Goal: Transaction & Acquisition: Download file/media

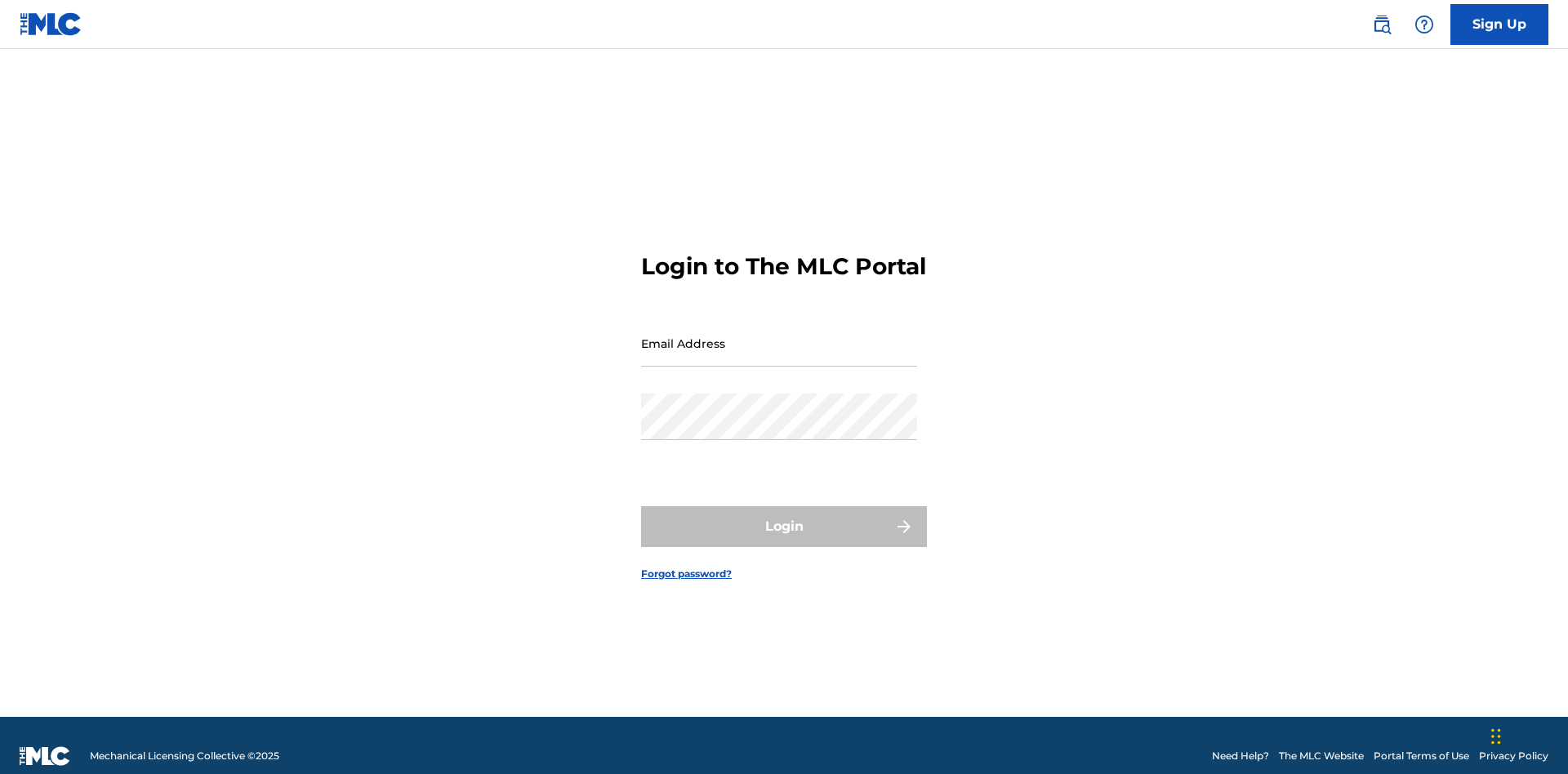
scroll to position [21, 0]
click at [779, 336] on input "Email Address" at bounding box center [778, 343] width 276 height 46
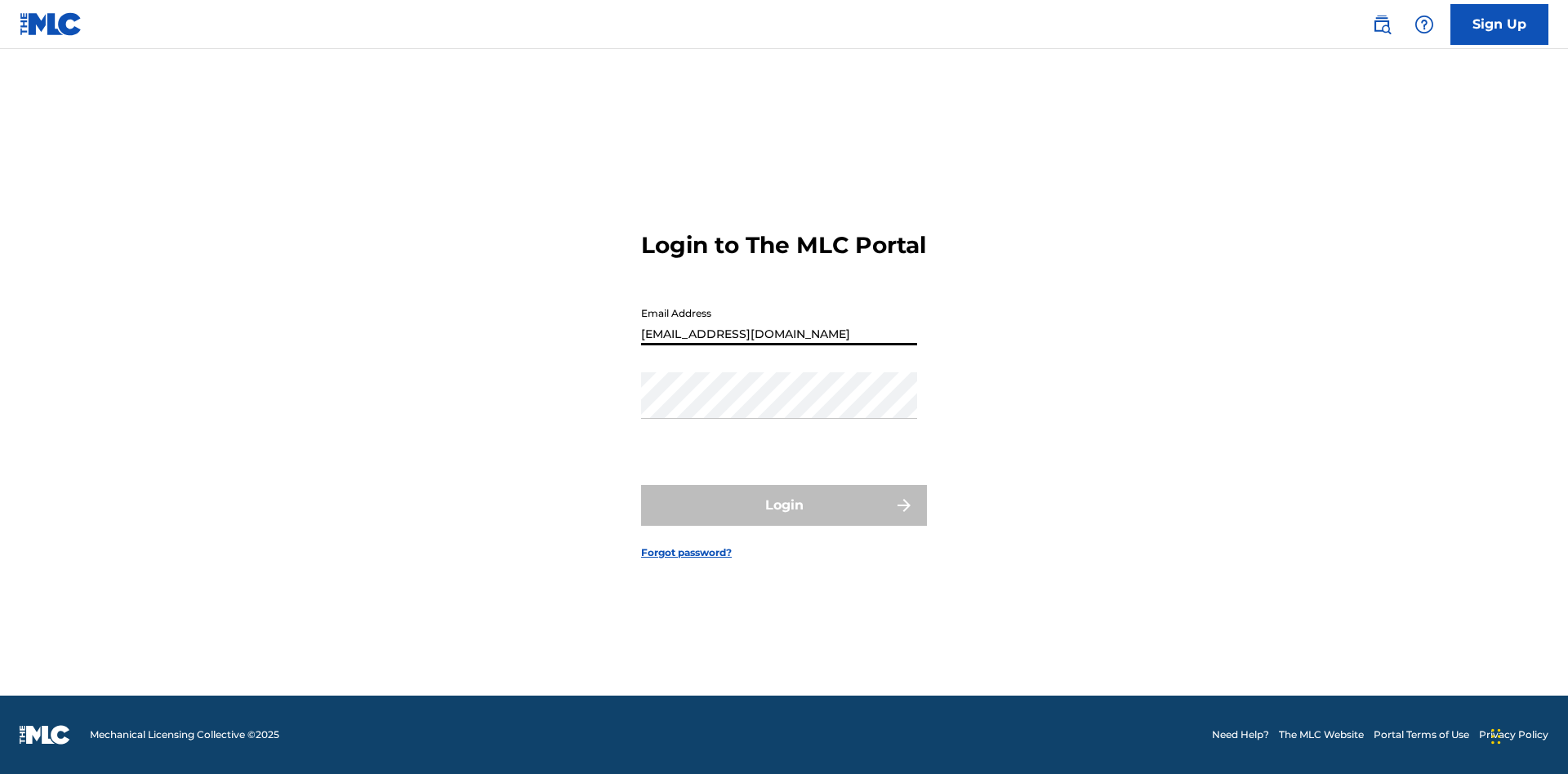
type input "[EMAIL_ADDRESS][DOMAIN_NAME]"
click at [784, 519] on button "Login" at bounding box center [784, 506] width 286 height 41
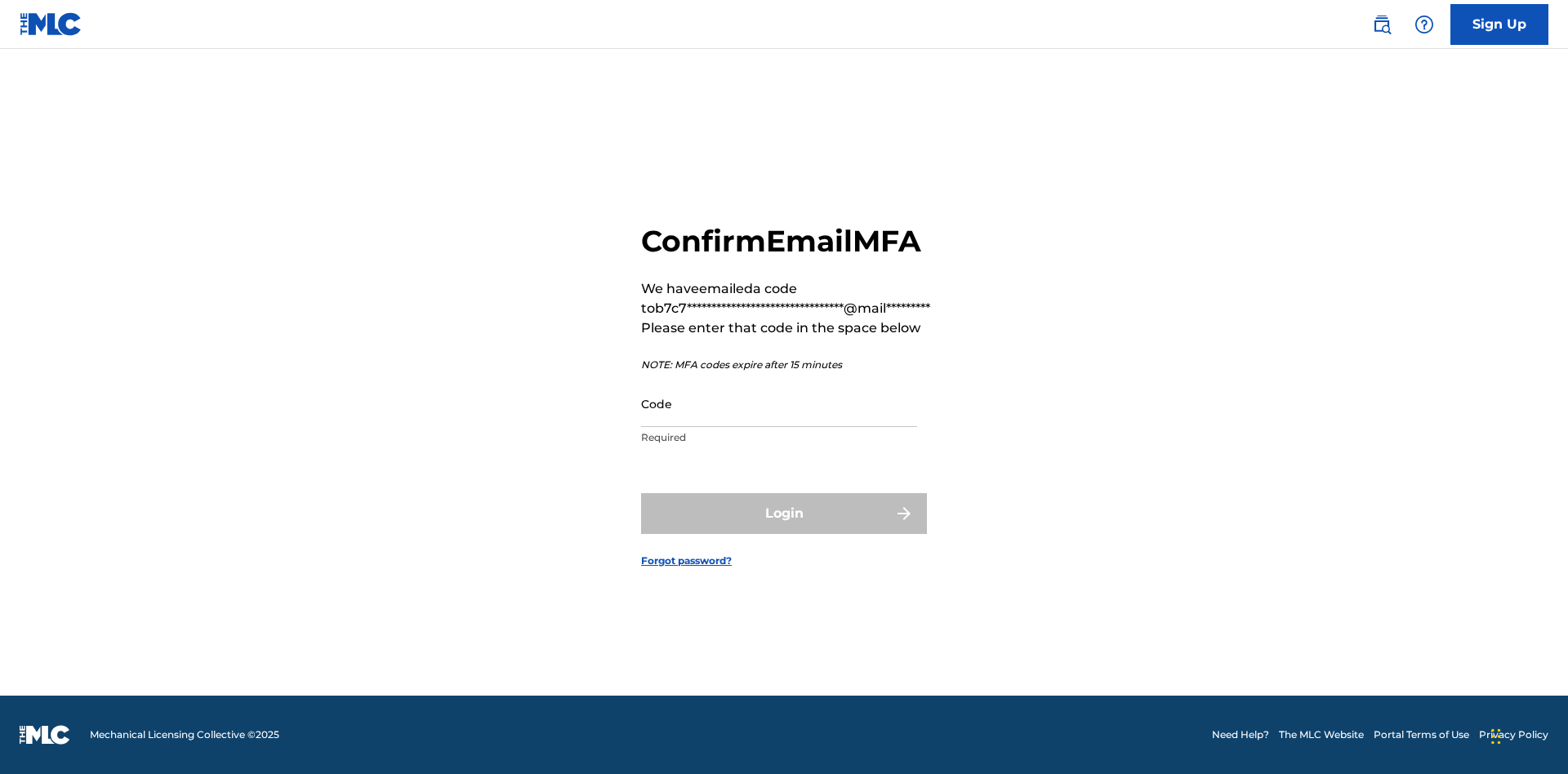
click at [779, 403] on input "Code" at bounding box center [778, 403] width 276 height 46
type input "291504"
click at [784, 513] on button "Login" at bounding box center [784, 513] width 286 height 41
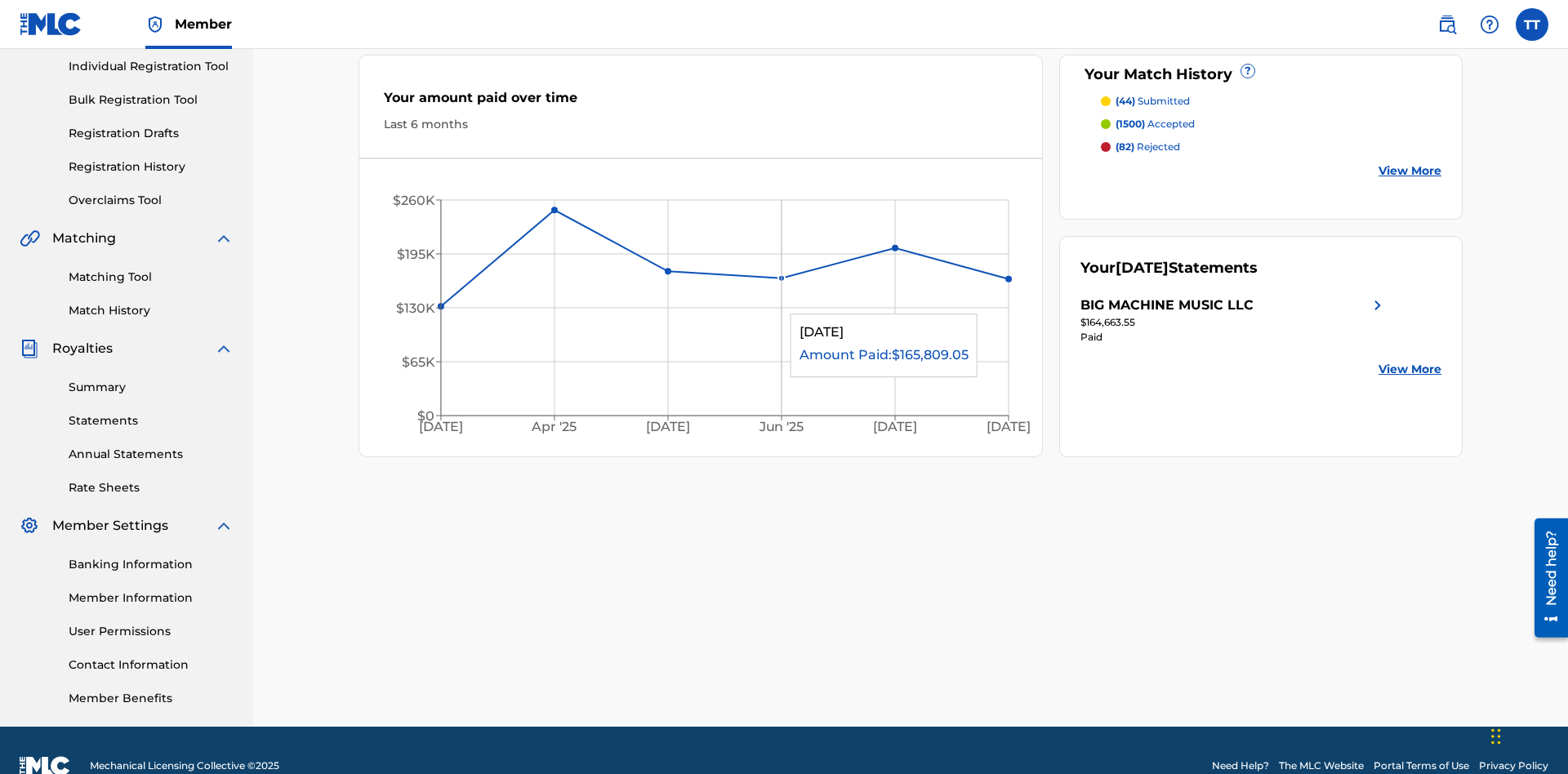
click at [151, 446] on link "Annual Statements" at bounding box center [150, 454] width 165 height 17
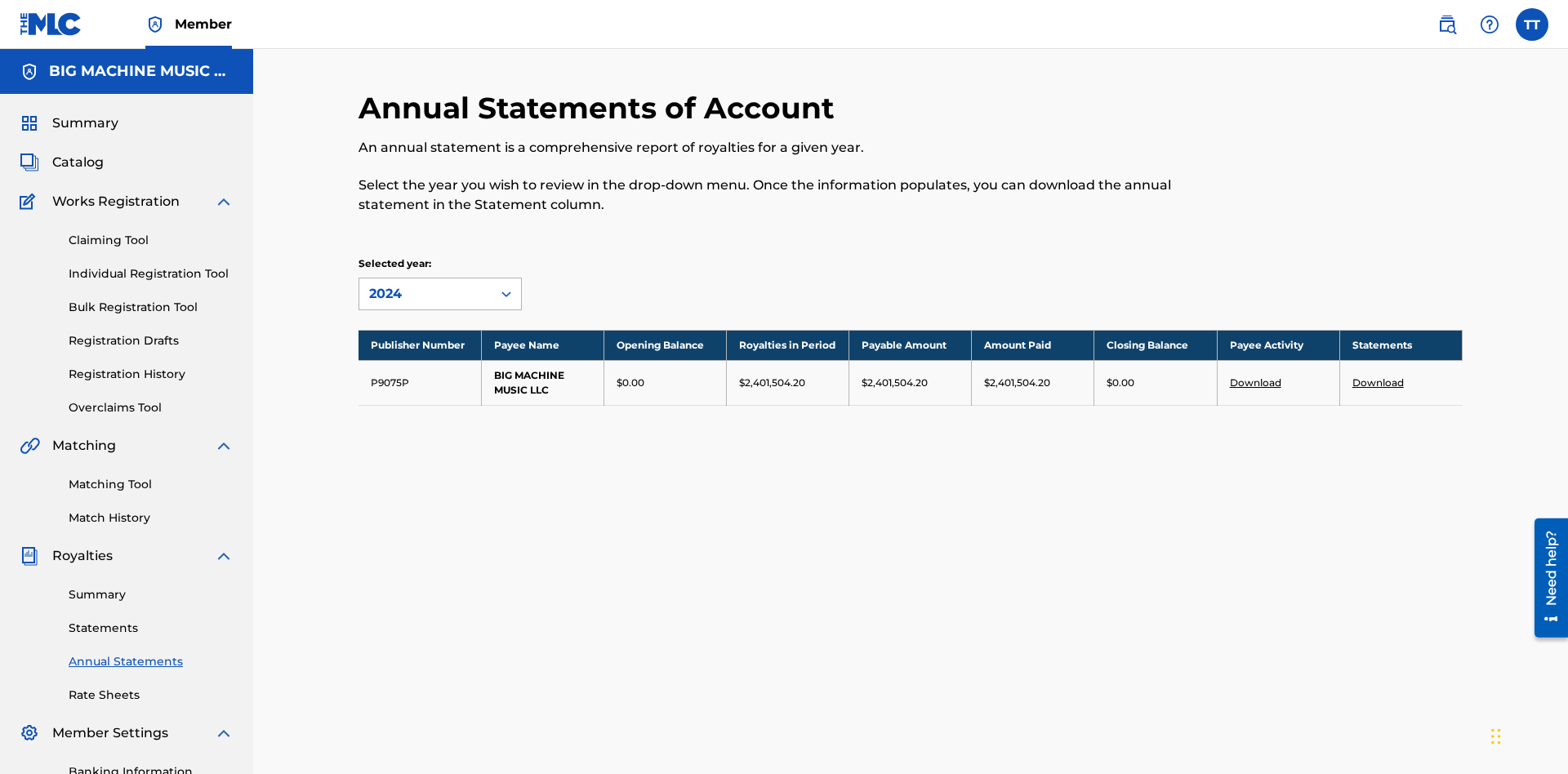
click at [426, 284] on div "2024" at bounding box center [426, 294] width 113 height 20
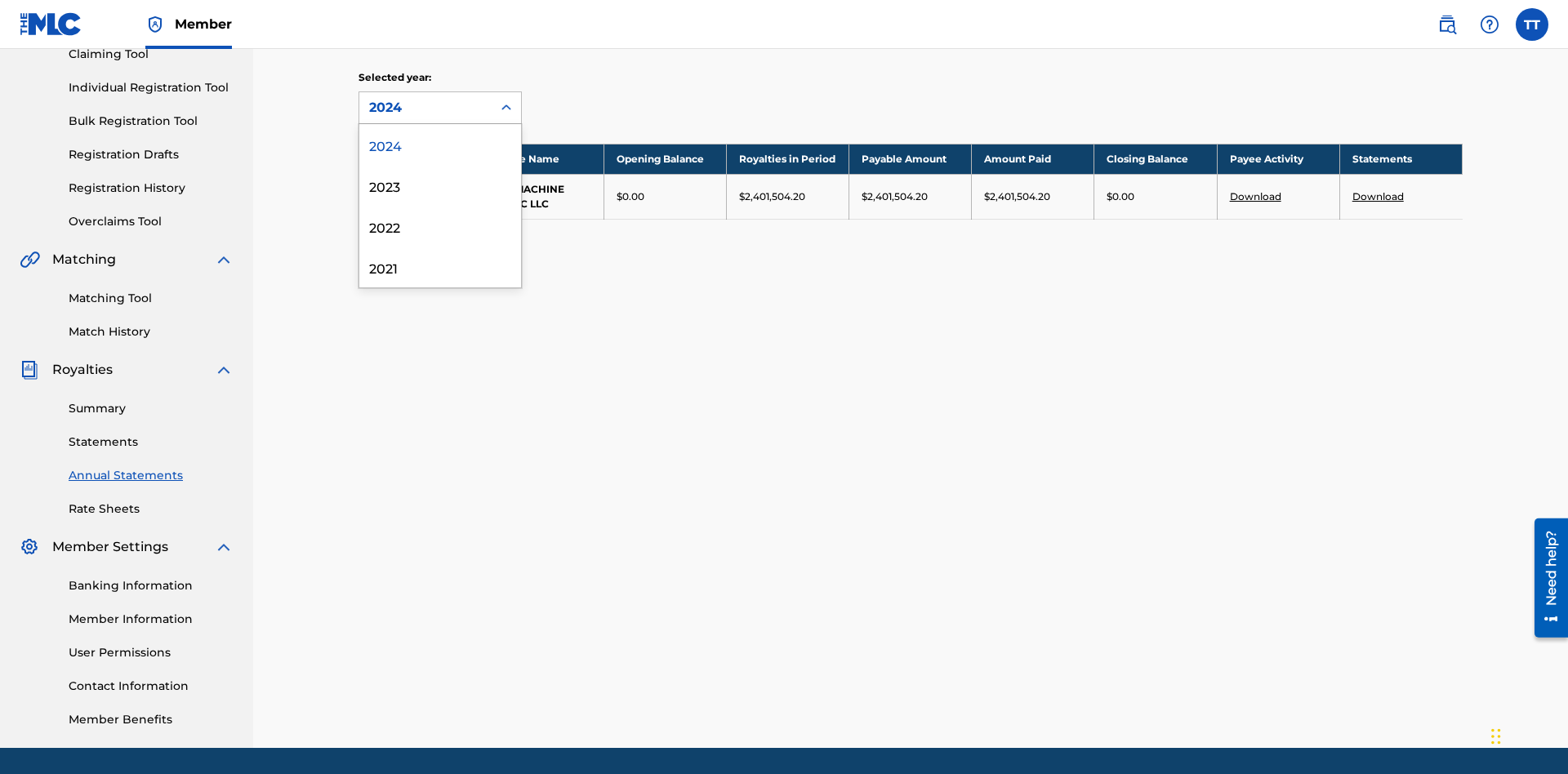
click at [440, 226] on div "2022" at bounding box center [440, 226] width 161 height 41
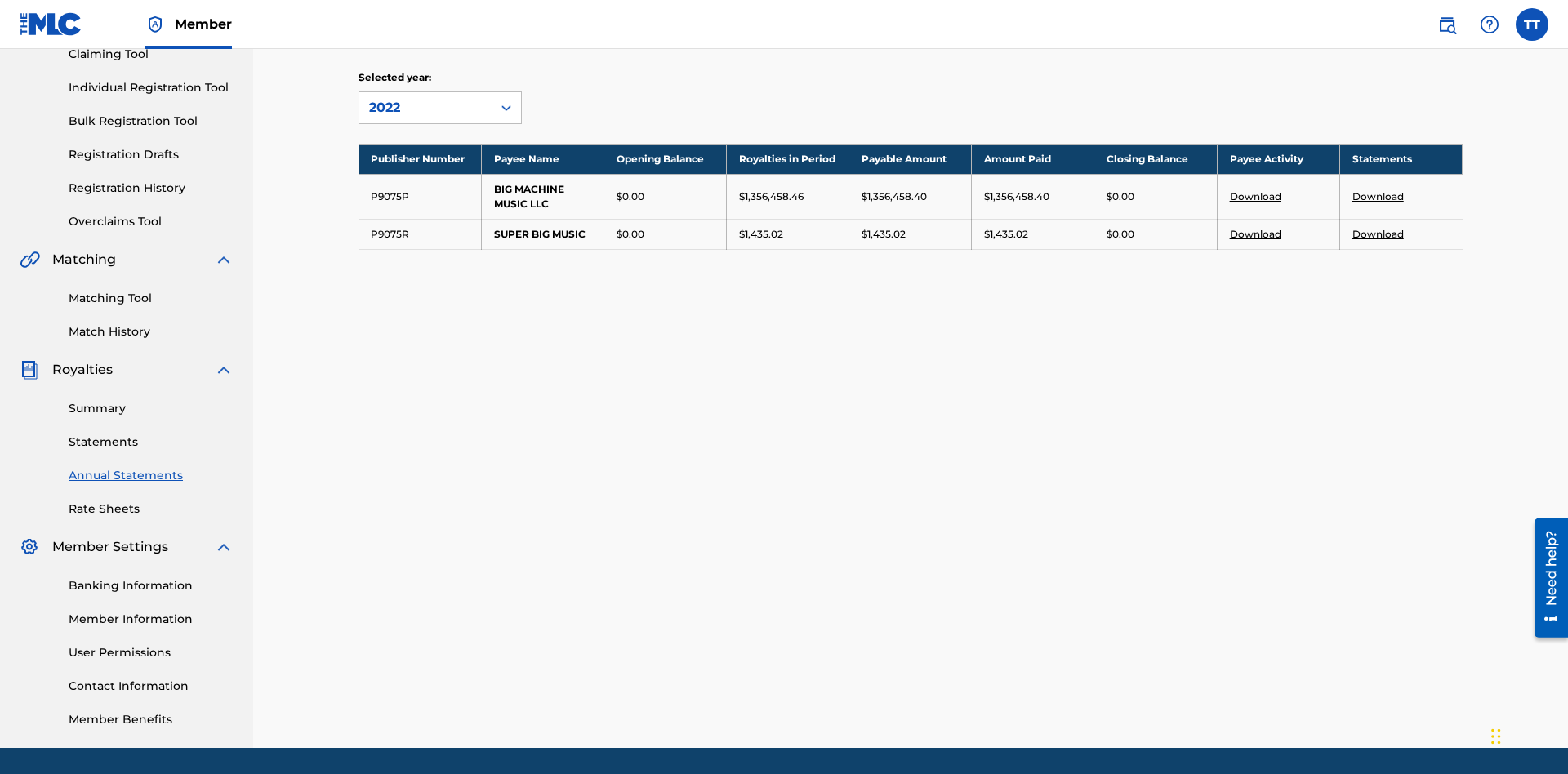
scroll to position [238, 0]
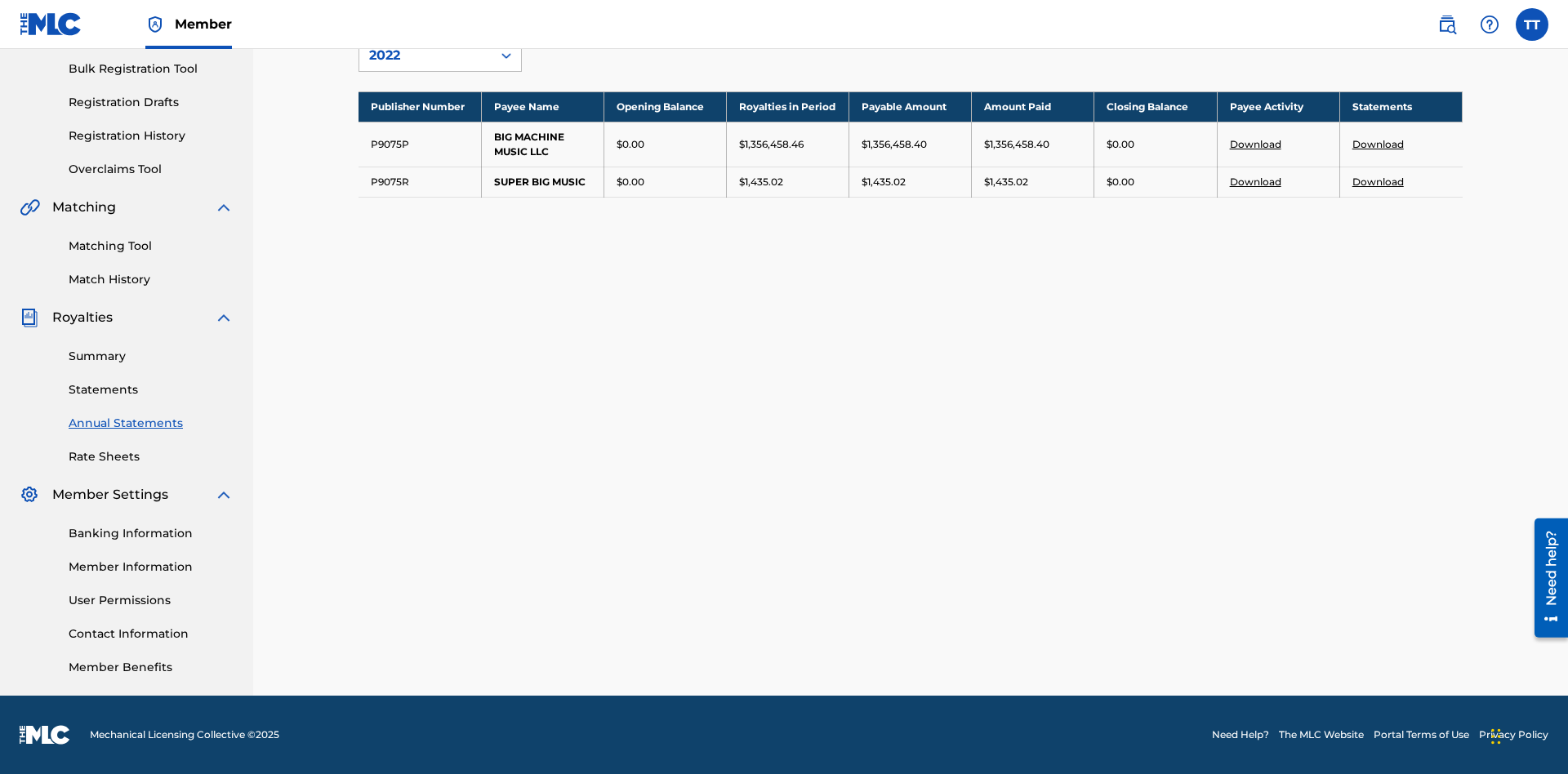
click at [1378, 144] on link "Download" at bounding box center [1378, 144] width 51 height 12
